Goal: Transaction & Acquisition: Purchase product/service

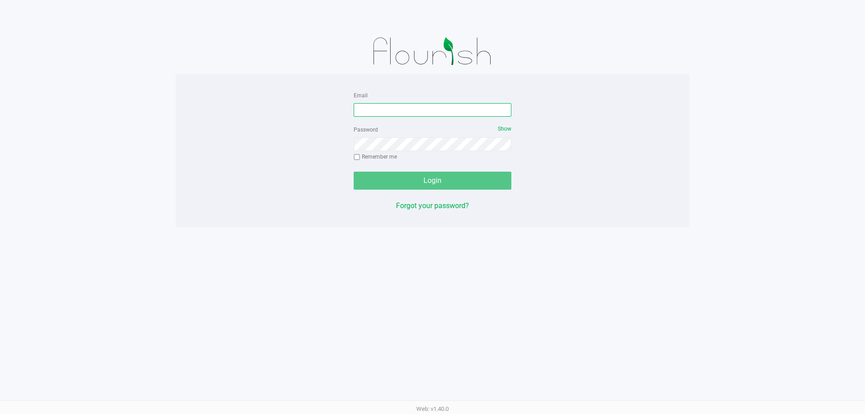
click at [401, 109] on input "Email" at bounding box center [432, 110] width 158 height 14
type input "[EMAIL_ADDRESS][DOMAIN_NAME]"
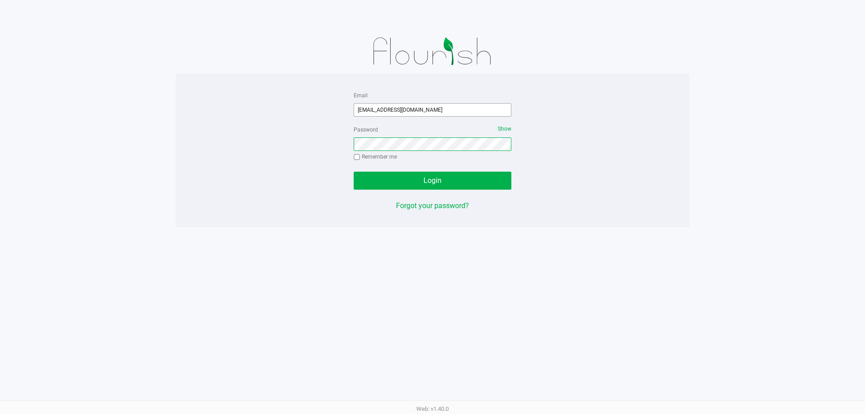
click at [353, 172] on button "Login" at bounding box center [432, 181] width 158 height 18
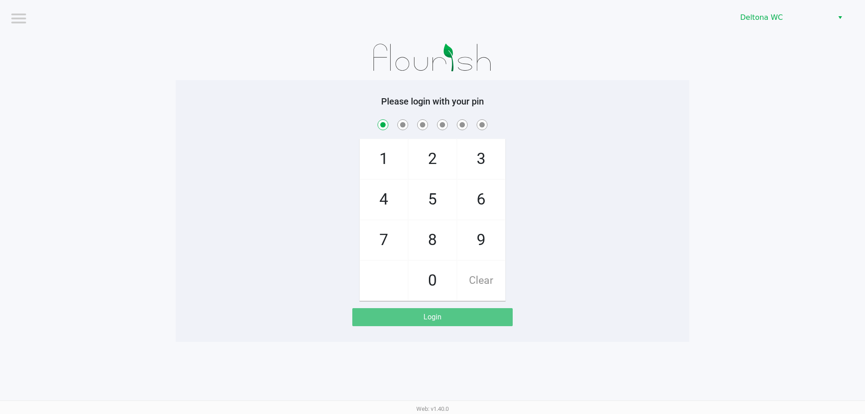
checkbox input "true"
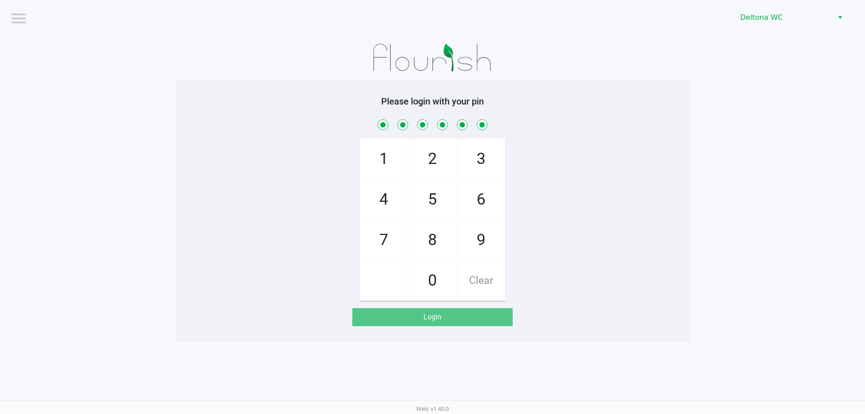
checkbox input "true"
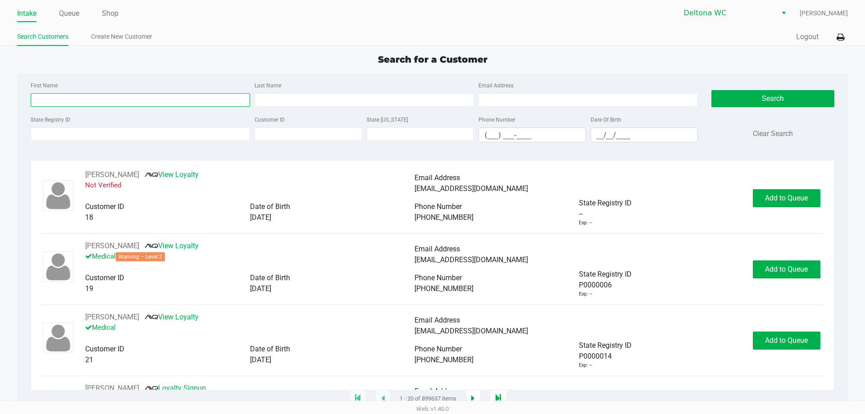
click at [62, 95] on input "First Name" at bounding box center [140, 100] width 219 height 14
type input "[PERSON_NAME]"
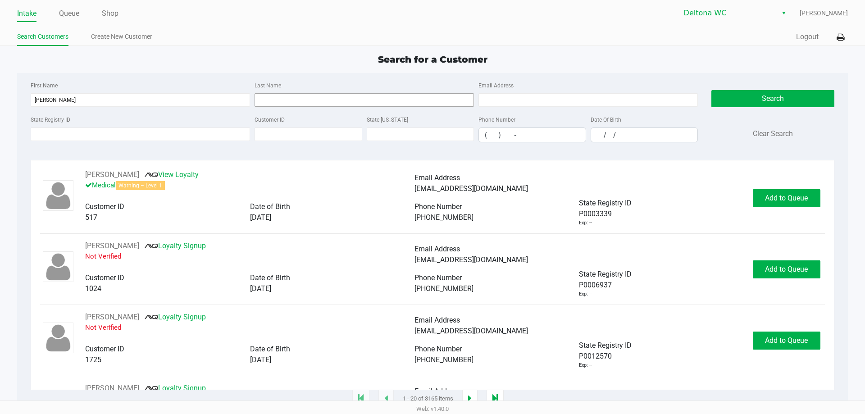
click at [276, 92] on div "Last Name" at bounding box center [364, 93] width 224 height 27
click at [275, 95] on input "Last Name" at bounding box center [363, 100] width 219 height 14
click at [274, 95] on input "Last Name" at bounding box center [363, 100] width 219 height 14
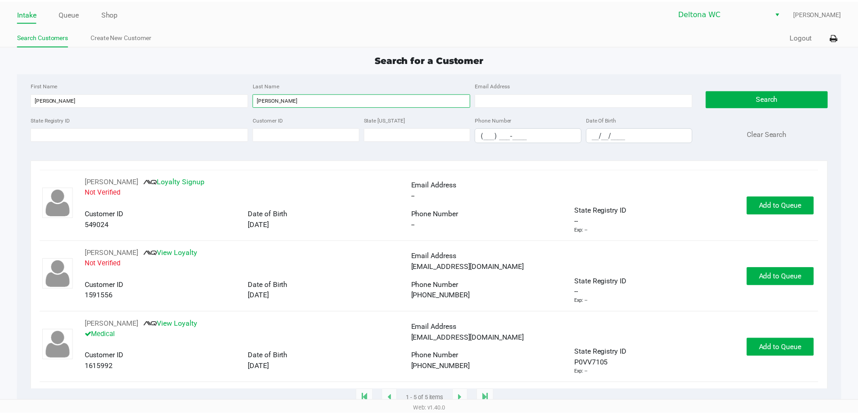
scroll to position [136, 0]
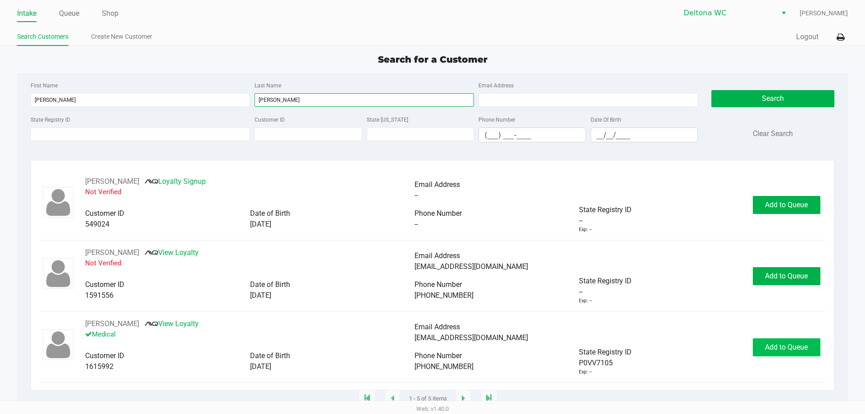
type input "[PERSON_NAME]"
click at [775, 350] on span "Add to Queue" at bounding box center [786, 347] width 43 height 9
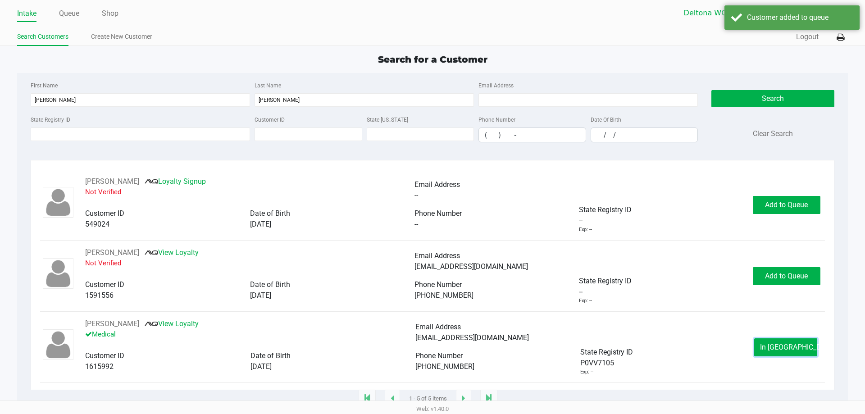
click at [775, 349] on span "In [GEOGRAPHIC_DATA]" at bounding box center [798, 347] width 76 height 9
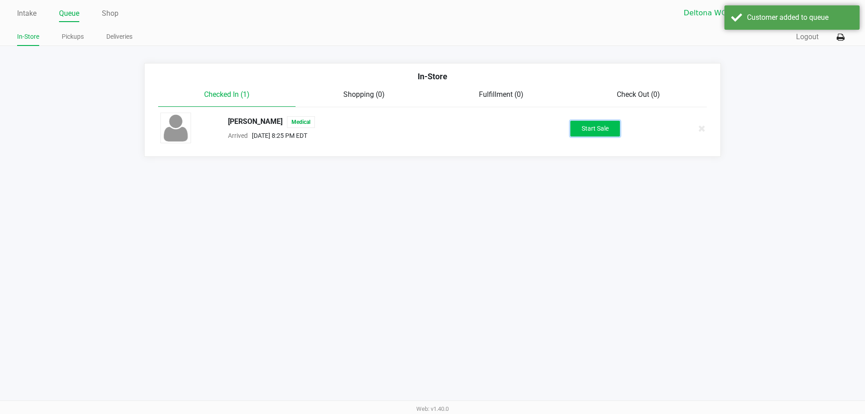
click at [587, 134] on button "Start Sale" at bounding box center [595, 129] width 50 height 16
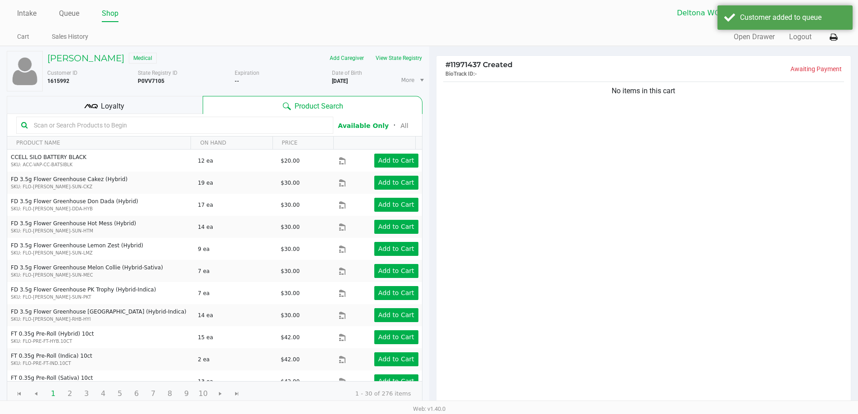
click at [554, 181] on div "No items in this cart" at bounding box center [643, 243] width 415 height 327
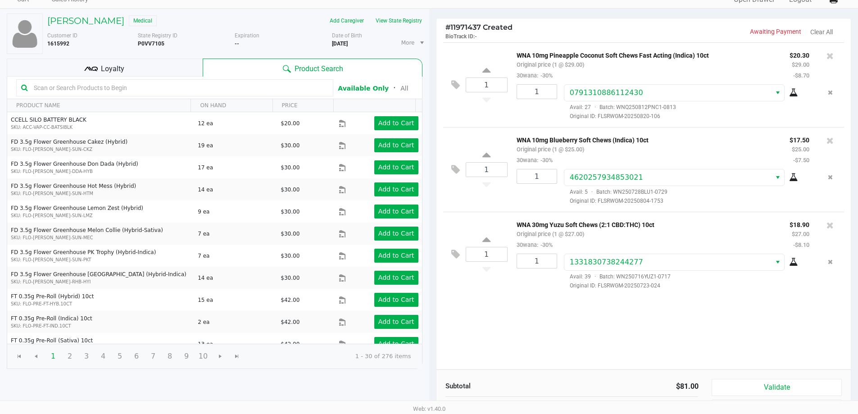
scroll to position [92, 0]
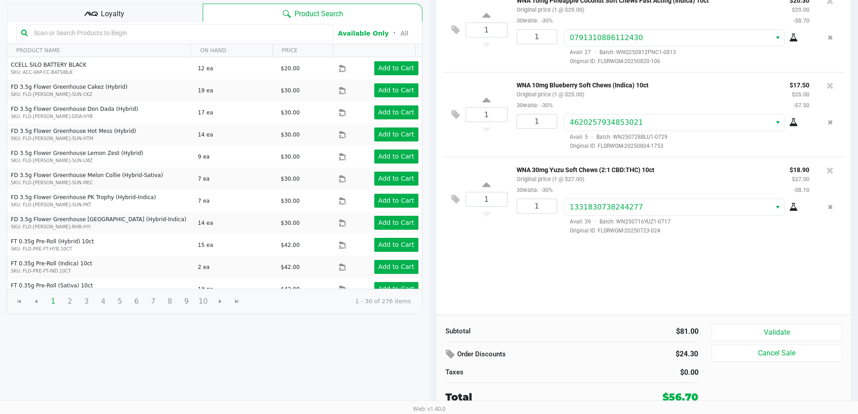
click at [182, 7] on div "Loyalty" at bounding box center [105, 13] width 196 height 18
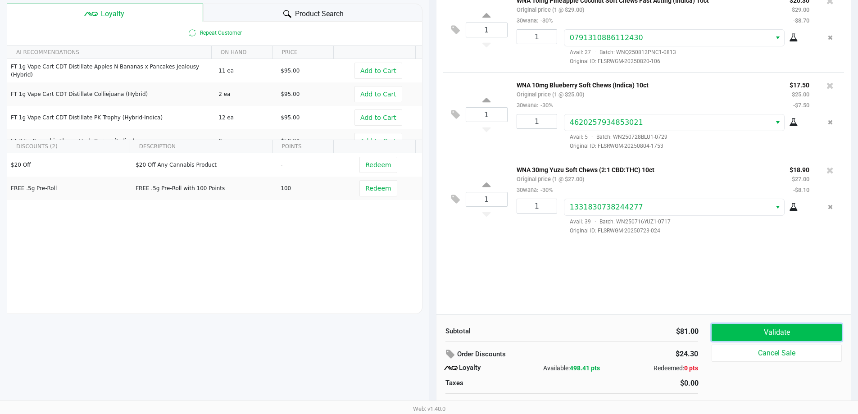
click at [758, 326] on button "Validate" at bounding box center [776, 332] width 130 height 17
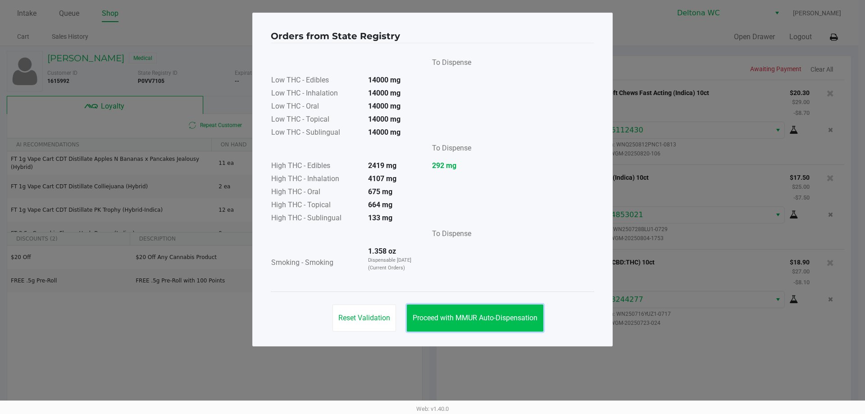
click at [470, 314] on span "Proceed with MMUR Auto-Dispensation" at bounding box center [474, 317] width 125 height 9
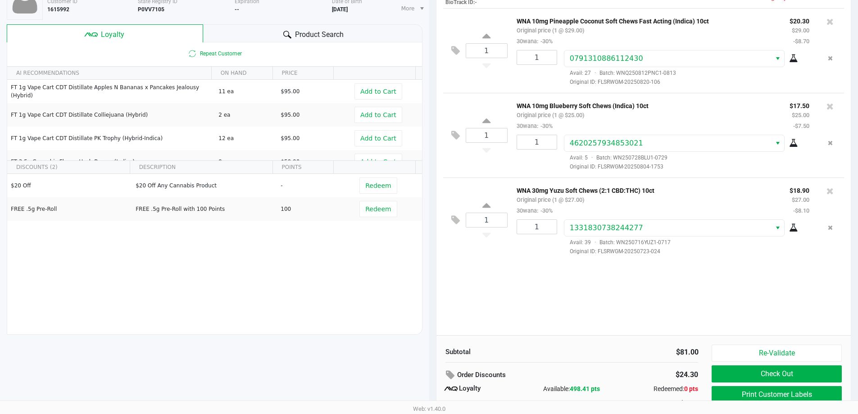
scroll to position [103, 0]
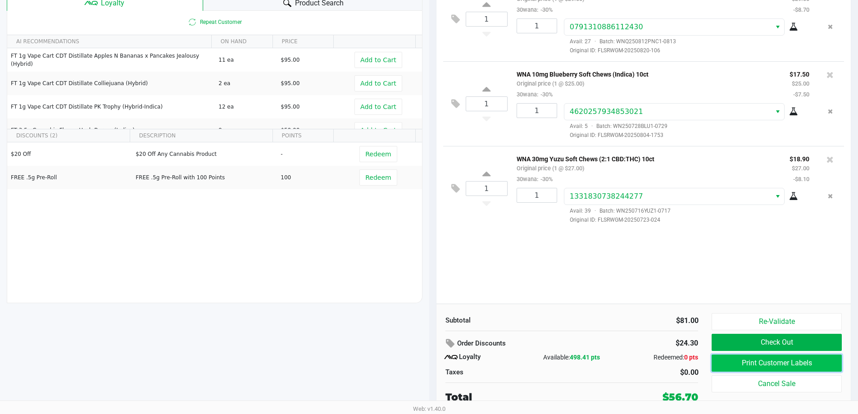
click at [777, 360] on button "Print Customer Labels" at bounding box center [776, 362] width 130 height 17
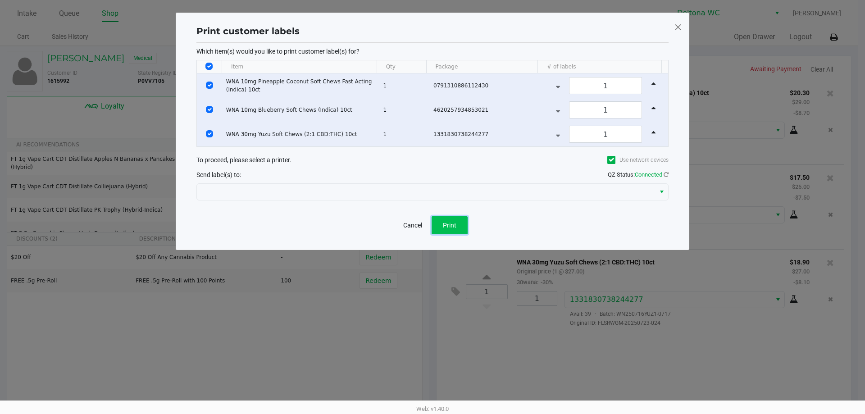
click at [454, 227] on span "Print" at bounding box center [450, 225] width 14 height 7
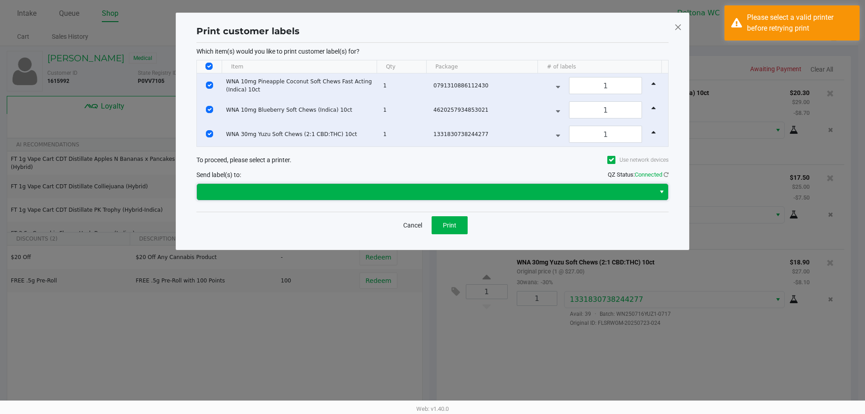
click at [336, 189] on span at bounding box center [425, 191] width 447 height 11
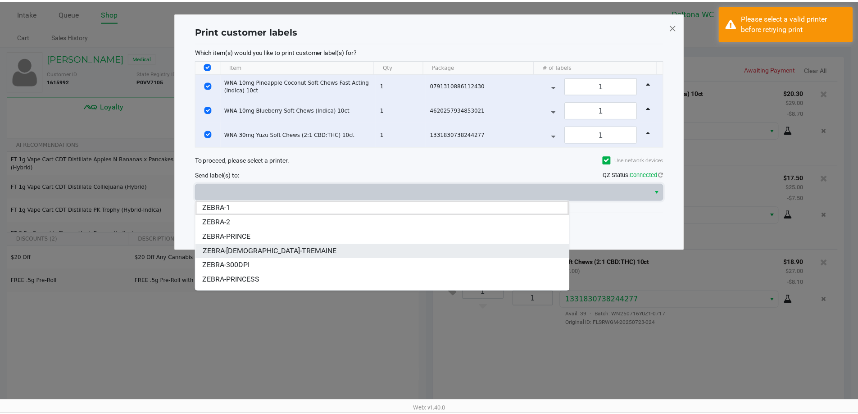
scroll to position [11, 0]
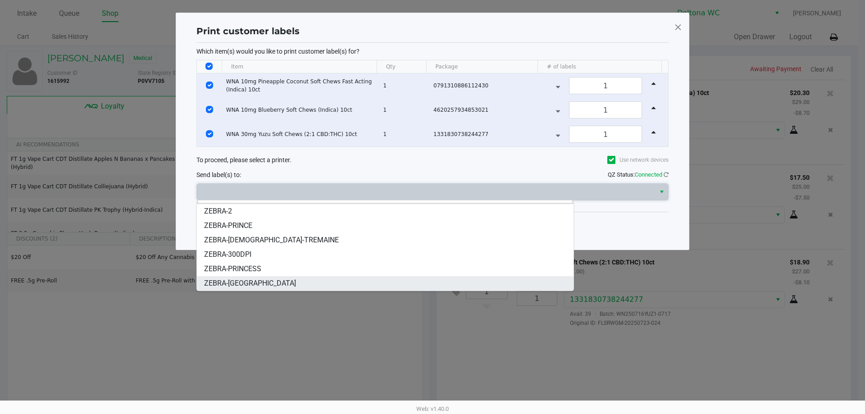
click at [351, 283] on li "ZEBRA-[GEOGRAPHIC_DATA]" at bounding box center [385, 283] width 376 height 14
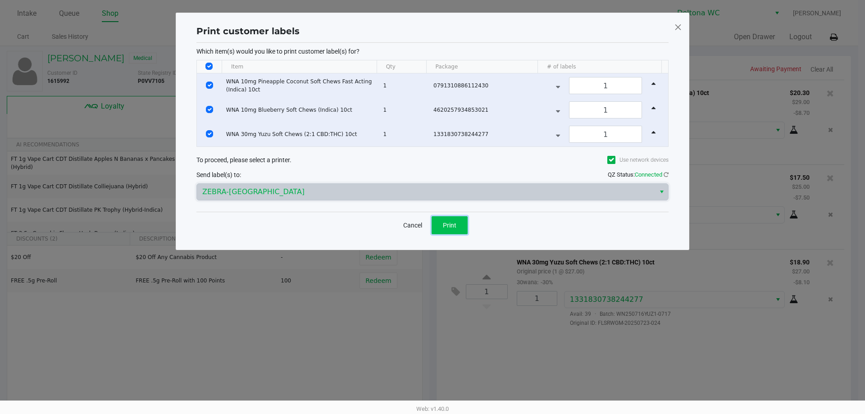
click at [459, 225] on button "Print" at bounding box center [449, 225] width 36 height 18
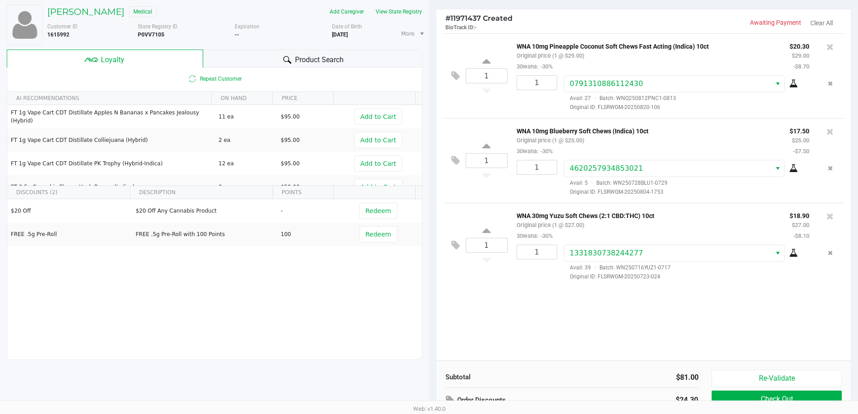
scroll to position [103, 0]
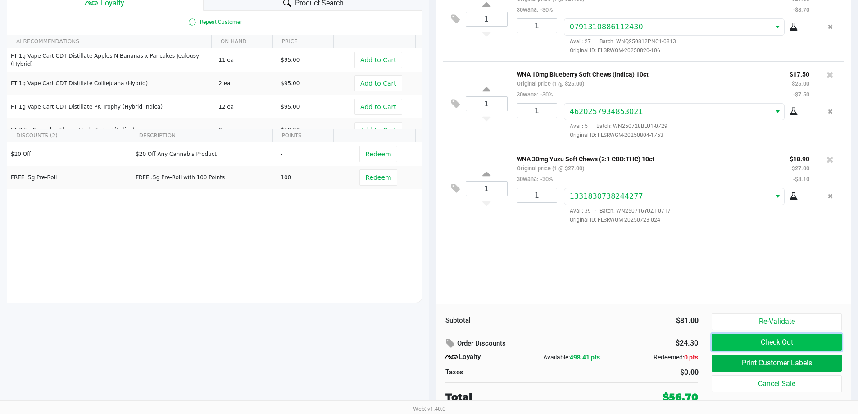
click at [788, 346] on button "Check Out" at bounding box center [776, 342] width 130 height 17
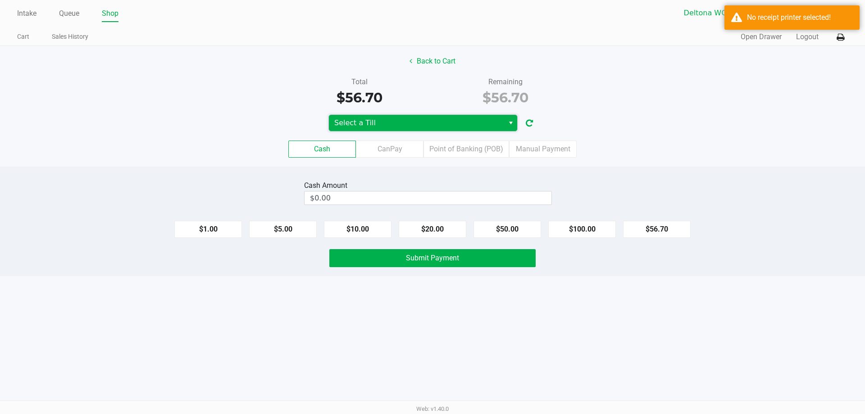
click at [408, 121] on span "Select a Till" at bounding box center [416, 123] width 164 height 11
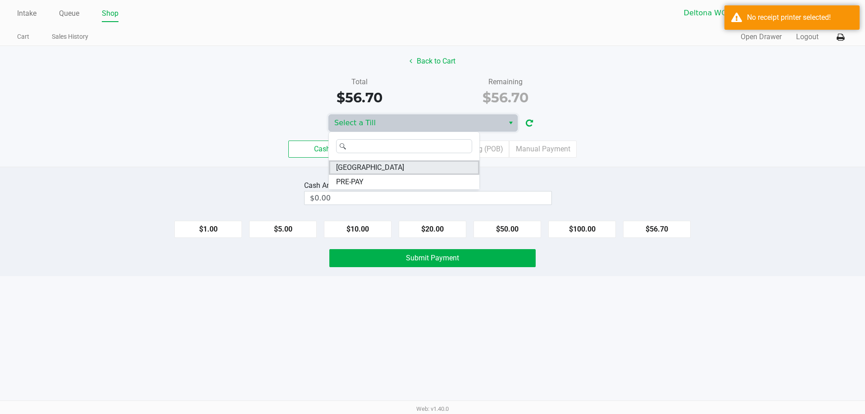
click at [405, 168] on li "[GEOGRAPHIC_DATA]" at bounding box center [404, 167] width 150 height 14
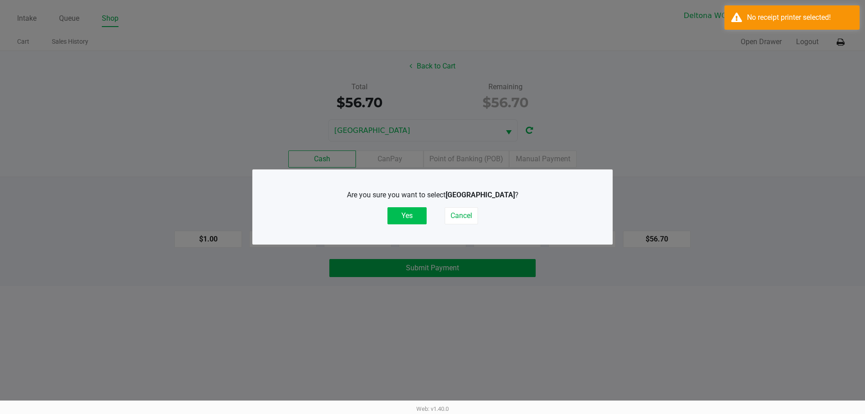
click at [404, 222] on button "Yes" at bounding box center [406, 215] width 39 height 17
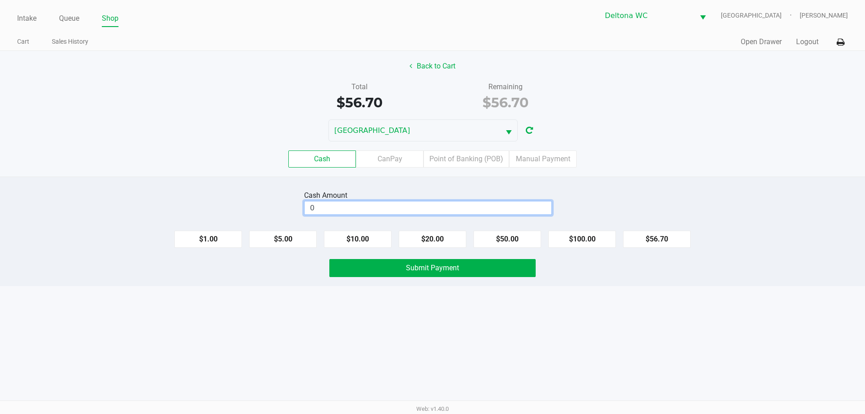
click at [376, 205] on input "0" at bounding box center [427, 207] width 247 height 13
type input "7"
click at [460, 272] on button "Submit Payment" at bounding box center [432, 268] width 206 height 18
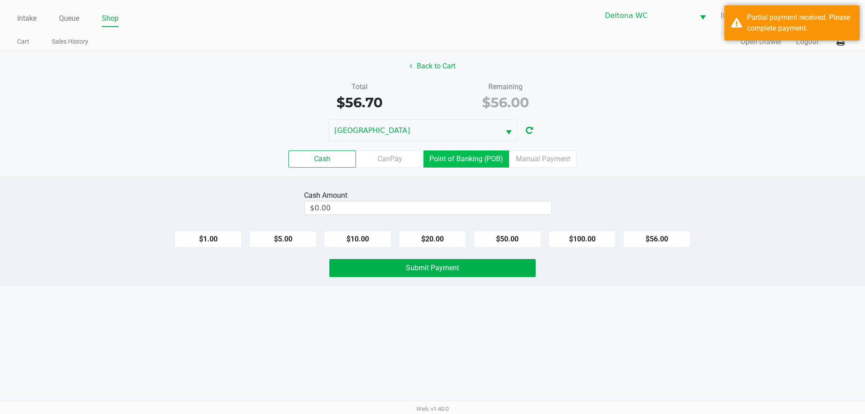
click at [437, 164] on label "Point of Banking (POB)" at bounding box center [466, 158] width 86 height 17
click at [0, 0] on 7 "Point of Banking (POB)" at bounding box center [0, 0] width 0 height 0
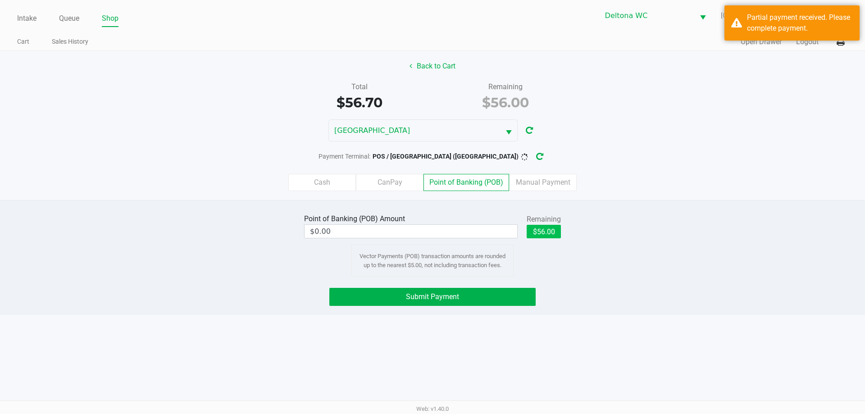
drag, startPoint x: 522, startPoint y: 240, endPoint x: 534, endPoint y: 236, distance: 12.1
click at [526, 239] on div "Point of Banking (POB) Amount $0.00 Remaining $56.00" at bounding box center [432, 226] width 257 height 28
click at [575, 267] on div "Point of Banking (POB) Amount $0.00 Remaining $56.00 Vector Payments (POB) tran…" at bounding box center [432, 244] width 878 height 65
click at [559, 237] on button "$56.00" at bounding box center [543, 232] width 34 height 14
type input "$56.00"
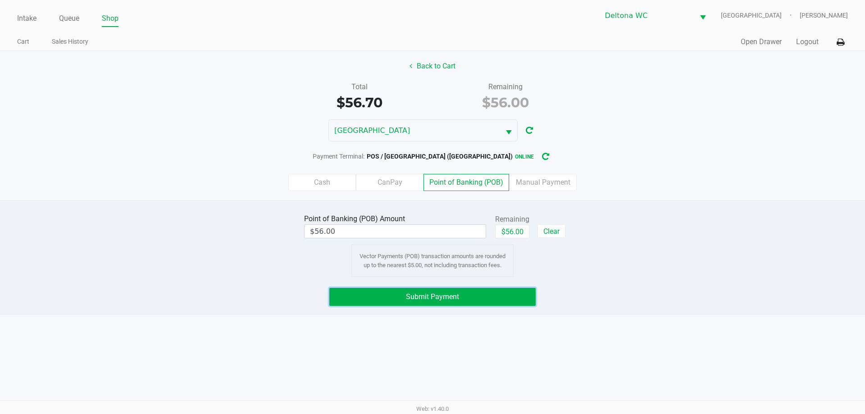
click at [506, 294] on button "Submit Payment" at bounding box center [432, 297] width 206 height 18
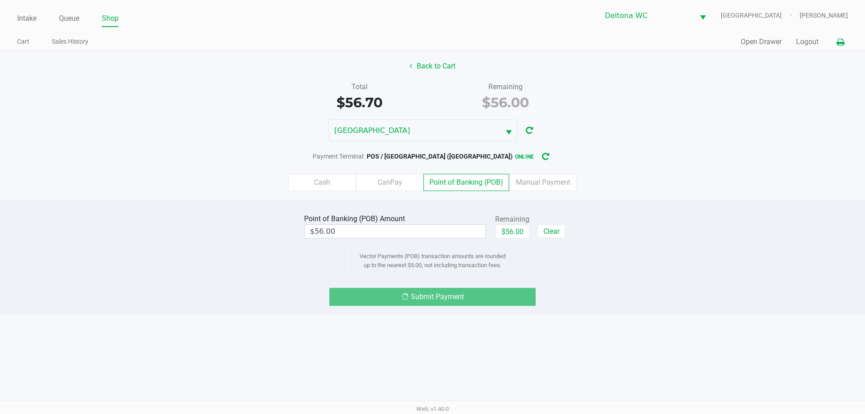
click at [842, 41] on icon at bounding box center [840, 42] width 8 height 6
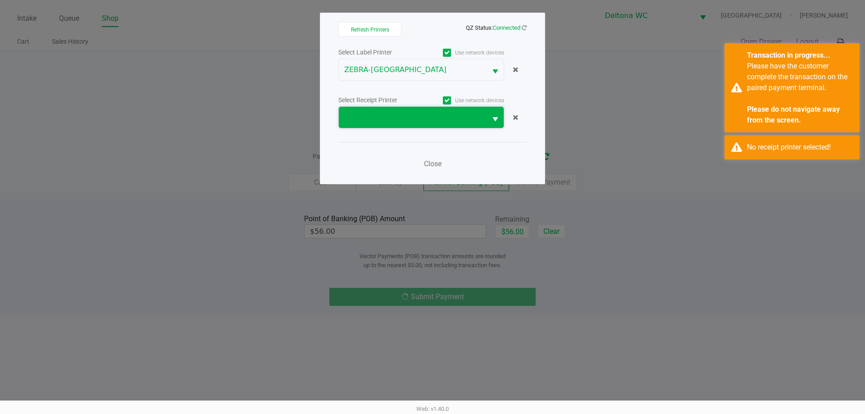
click at [444, 125] on span at bounding box center [413, 117] width 148 height 21
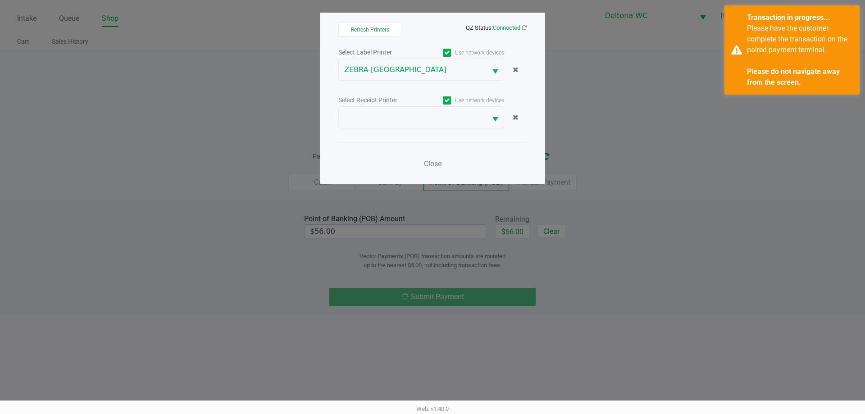
drag, startPoint x: 449, startPoint y: 144, endPoint x: 417, endPoint y: 86, distance: 66.1
click at [417, 86] on div "Select Label Printer Use network devices ZEBRA-[GEOGRAPHIC_DATA] Select Receipt…" at bounding box center [432, 110] width 188 height 128
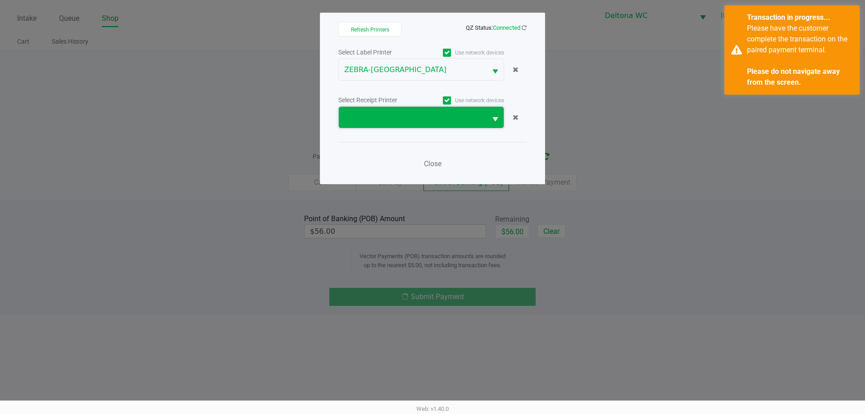
click at [395, 126] on span at bounding box center [413, 117] width 148 height 21
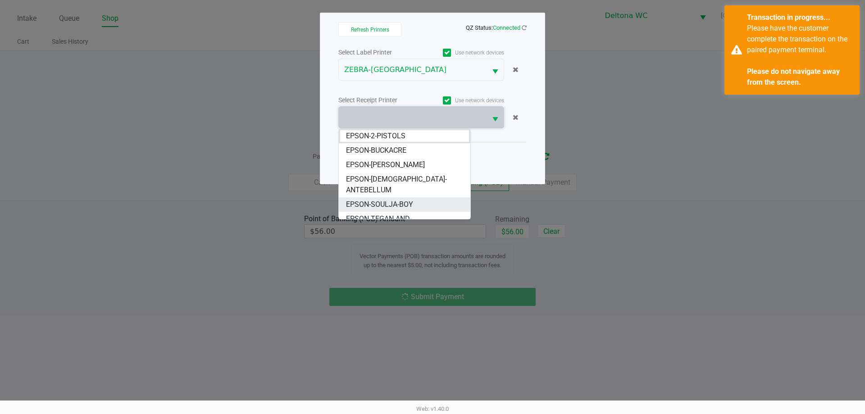
click at [392, 199] on span "EPSON-SOULJA-BOY" at bounding box center [379, 204] width 67 height 11
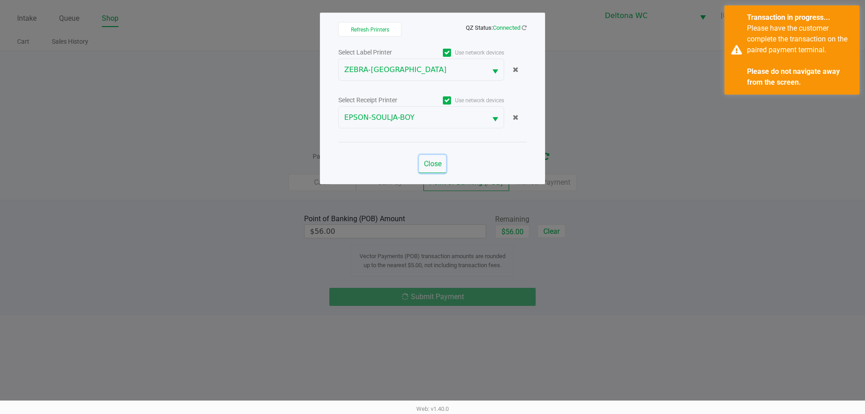
click at [440, 166] on span "Close" at bounding box center [433, 163] width 18 height 9
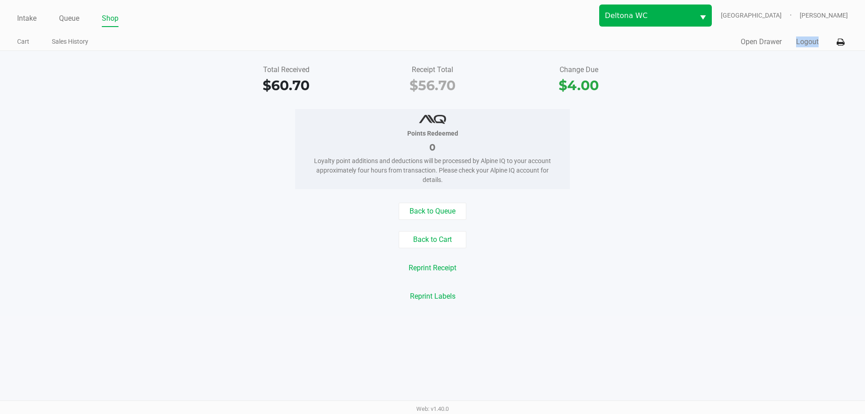
drag, startPoint x: 861, startPoint y: 45, endPoint x: 722, endPoint y: 21, distance: 141.8
click at [751, 39] on div "Intake Queue Shop Deltona WC [GEOGRAPHIC_DATA] [PERSON_NAME] Cart Sales History…" at bounding box center [432, 25] width 865 height 51
click at [750, 163] on div "Points Redeemed 0 Loyalty point additions and deductions will be processed by A…" at bounding box center [432, 149] width 878 height 80
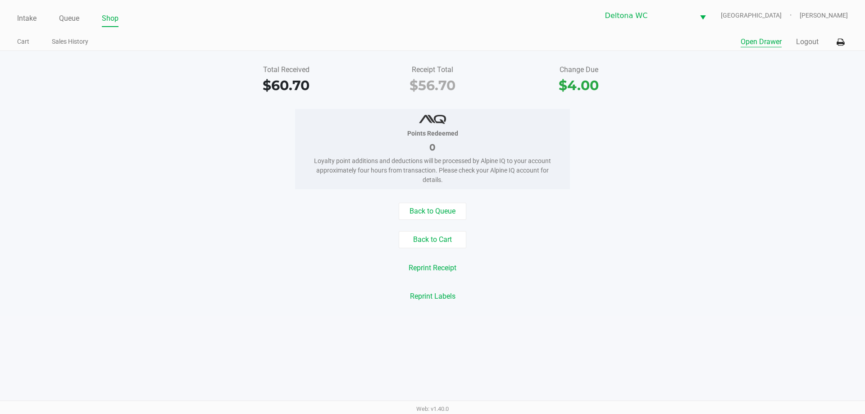
click at [765, 40] on button "Open Drawer" at bounding box center [760, 41] width 41 height 11
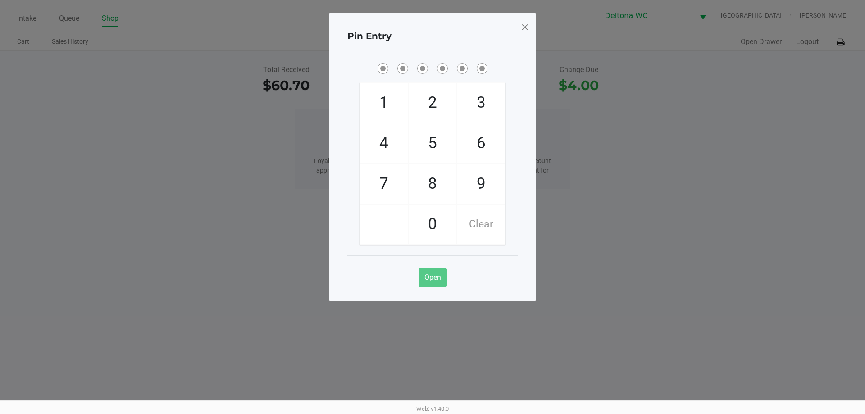
click at [434, 47] on div "Pin Entry" at bounding box center [432, 36] width 170 height 28
checkbox input "true"
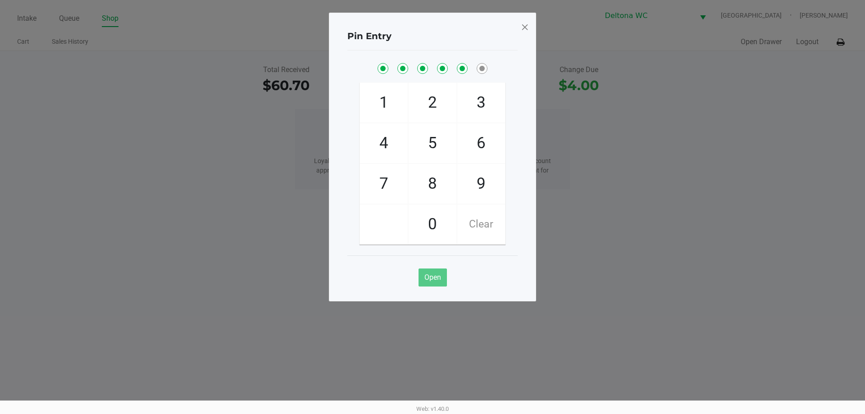
checkbox input "true"
click at [526, 30] on span at bounding box center [525, 27] width 8 height 14
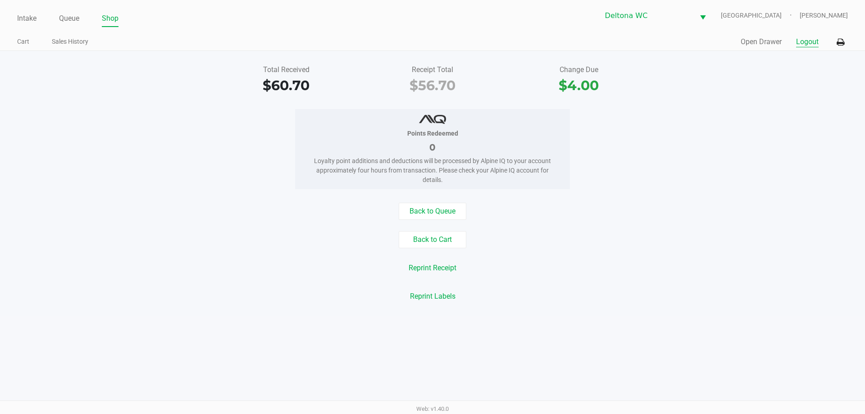
click at [812, 46] on button "Logout" at bounding box center [807, 41] width 23 height 11
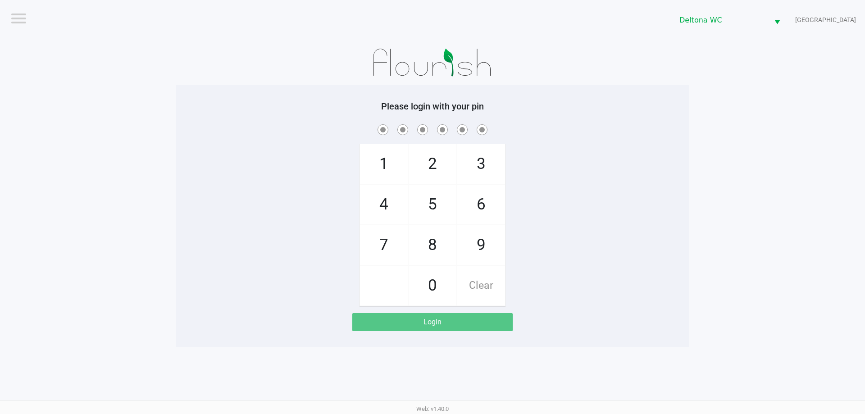
click at [806, 127] on app-pos-login-wrapper "Logout Deltona WC [GEOGRAPHIC_DATA] Please login with your pin 1 4 7 2 5 8 0 3 …" at bounding box center [432, 173] width 865 height 347
